Goal: Information Seeking & Learning: Understand process/instructions

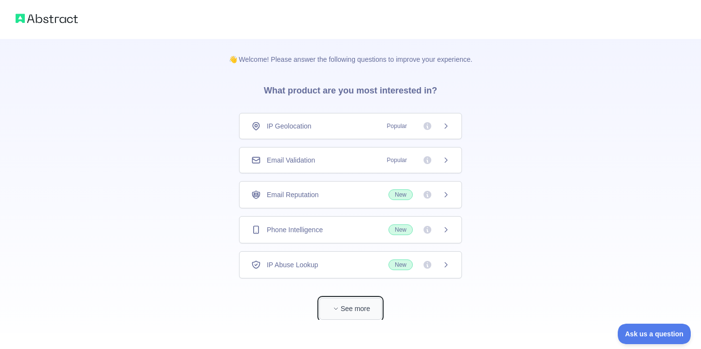
click at [367, 307] on button "See more" at bounding box center [350, 309] width 62 height 22
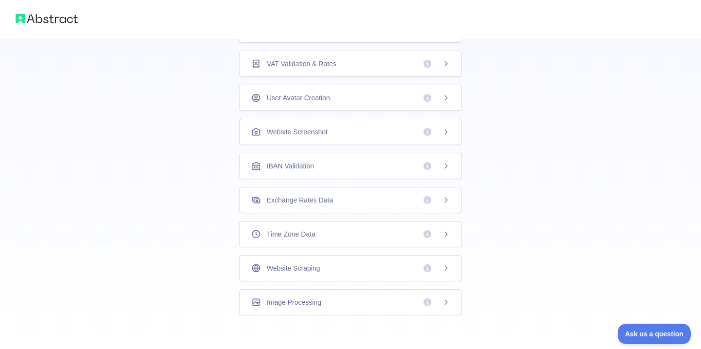
scroll to position [267, 0]
click at [272, 207] on div "Exchange Rates Data" at bounding box center [350, 198] width 223 height 26
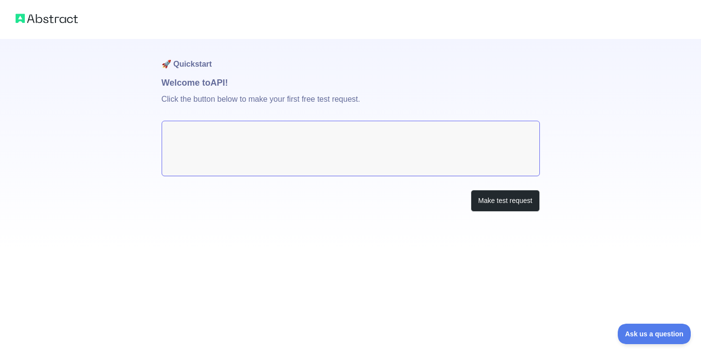
click at [306, 131] on textarea at bounding box center [351, 148] width 378 height 55
click at [314, 138] on textarea at bounding box center [351, 148] width 378 height 55
click at [495, 193] on button "Make test request" at bounding box center [505, 201] width 69 height 22
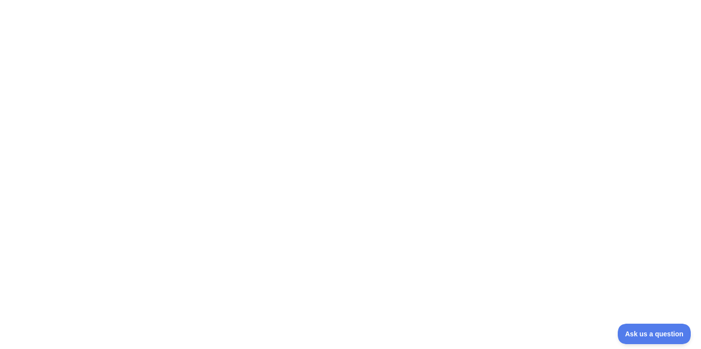
click at [297, 103] on div at bounding box center [350, 174] width 701 height 349
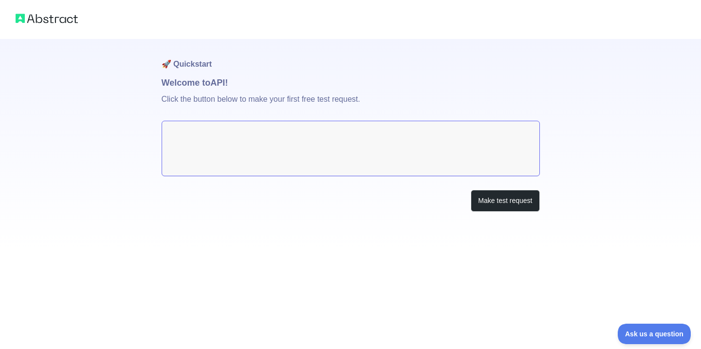
click at [252, 127] on textarea at bounding box center [351, 148] width 378 height 55
click at [180, 65] on h1 "🚀 Quickstart" at bounding box center [351, 57] width 378 height 37
click at [235, 98] on p "Click the button below to make your first free test request." at bounding box center [351, 105] width 378 height 31
click at [472, 142] on textarea at bounding box center [351, 148] width 378 height 55
click at [507, 204] on button "Make test request" at bounding box center [505, 201] width 69 height 22
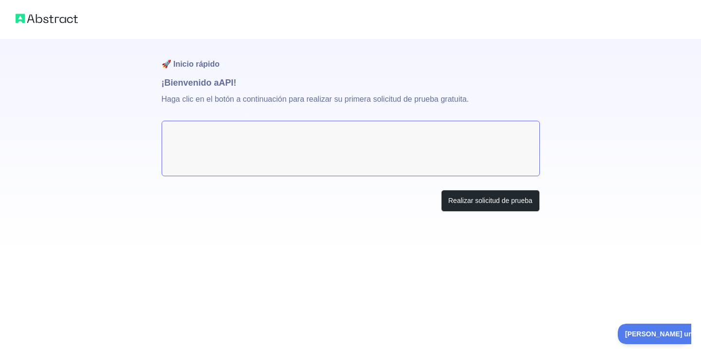
click at [445, 181] on div "🚀 Inicio rápido ¡Bienvenido a API! Haga clic en el botón a continuación para re…" at bounding box center [351, 145] width 378 height 212
click at [445, 161] on textarea at bounding box center [351, 148] width 378 height 55
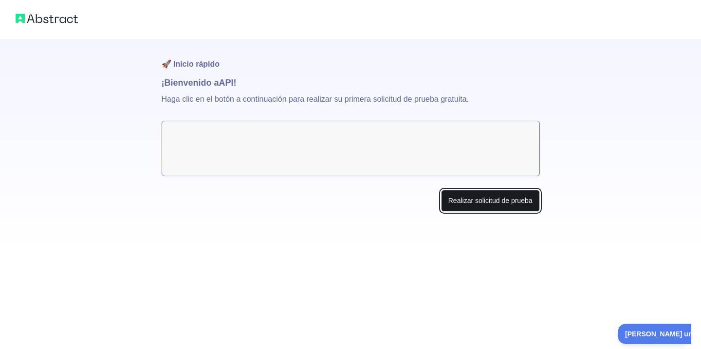
click at [502, 203] on font "Realizar solicitud de prueba" at bounding box center [490, 201] width 84 height 8
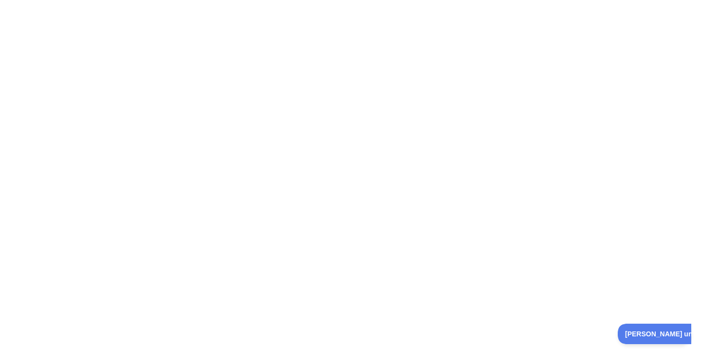
click at [380, 74] on div at bounding box center [350, 174] width 701 height 349
